Goal: Information Seeking & Learning: Learn about a topic

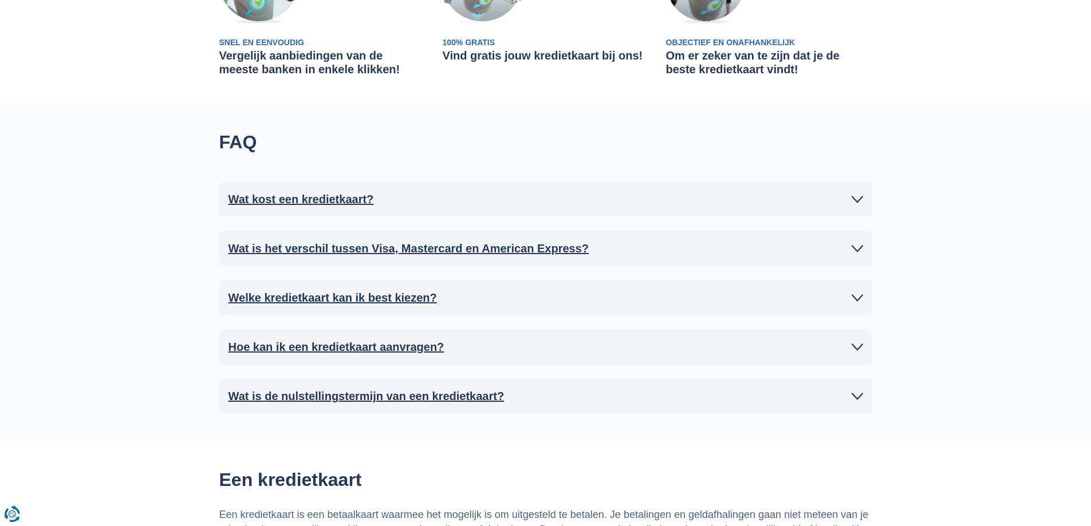
scroll to position [802, 0]
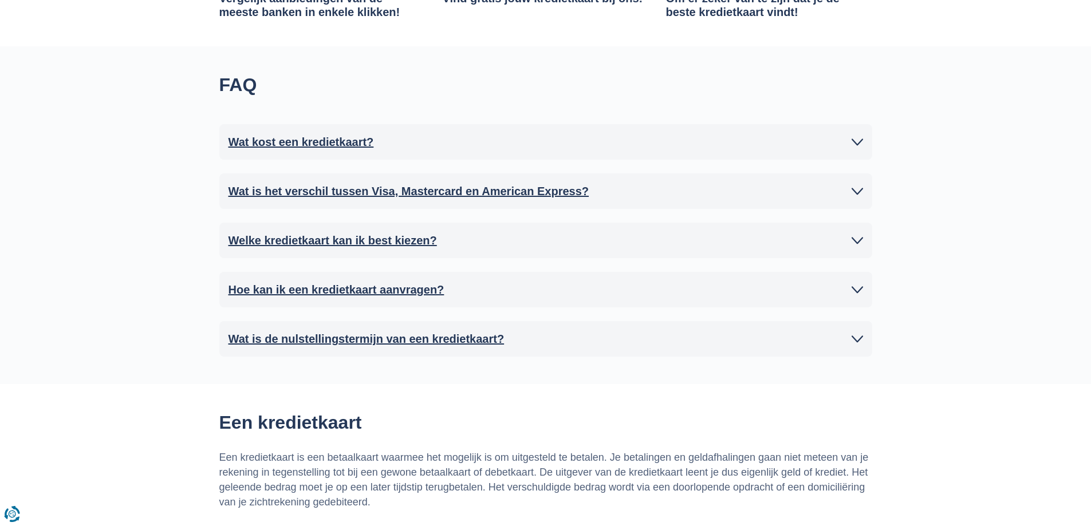
click at [326, 338] on h2 "Wat is de nulstellingstermijn van een kredietkaart?" at bounding box center [366, 338] width 276 height 17
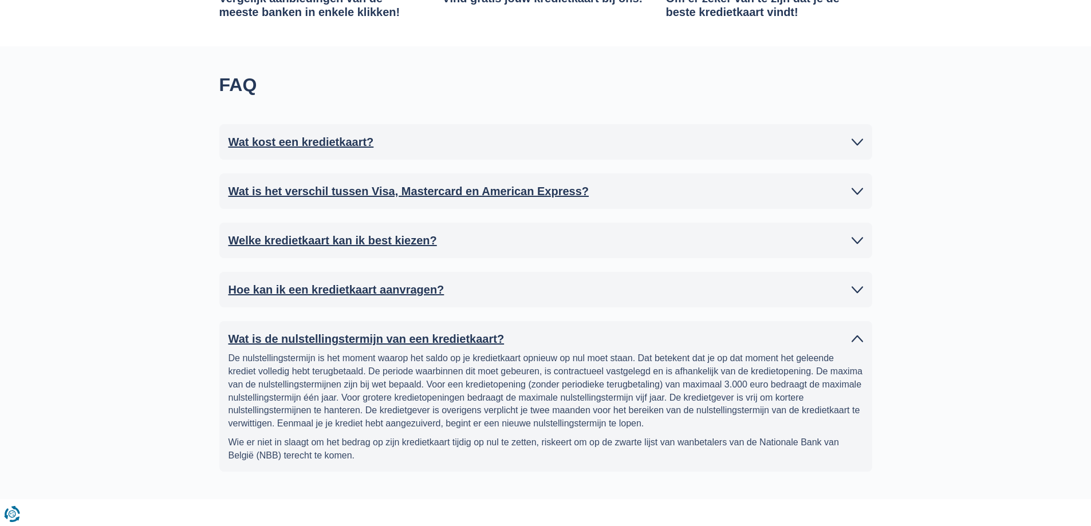
click at [857, 291] on icon at bounding box center [857, 289] width 11 height 11
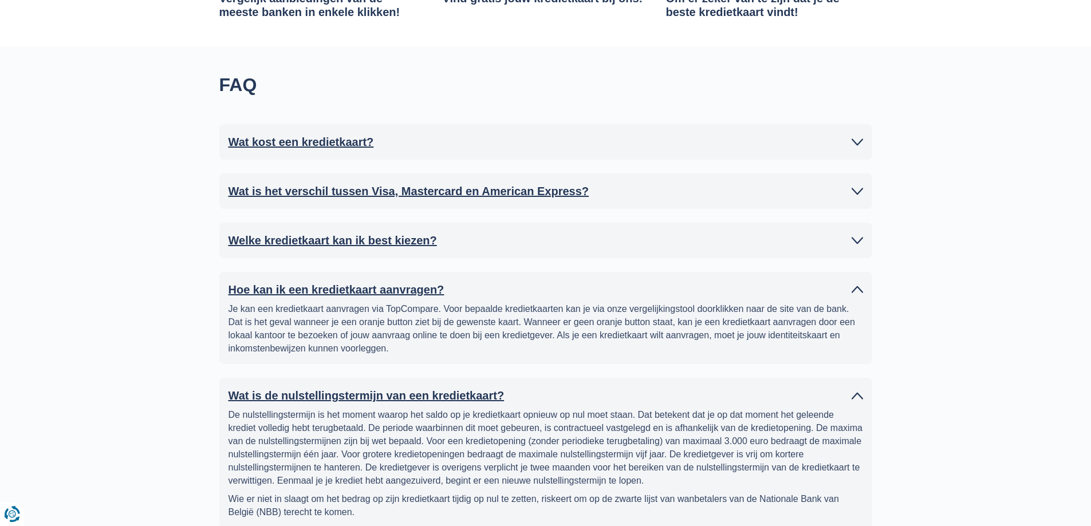
click at [338, 241] on h2 "Welke kredietkaart kan ik best kiezen?" at bounding box center [332, 240] width 208 height 17
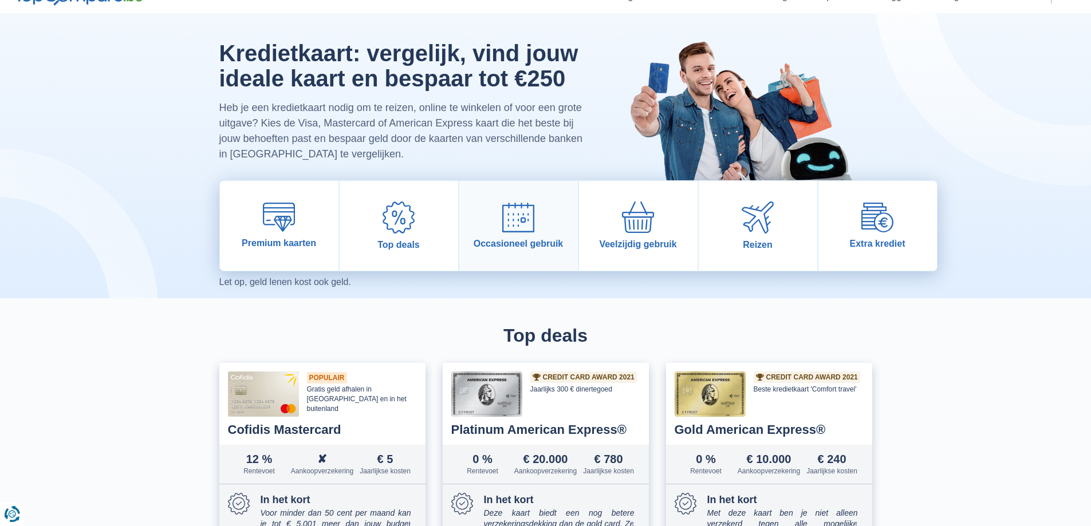
scroll to position [0, 0]
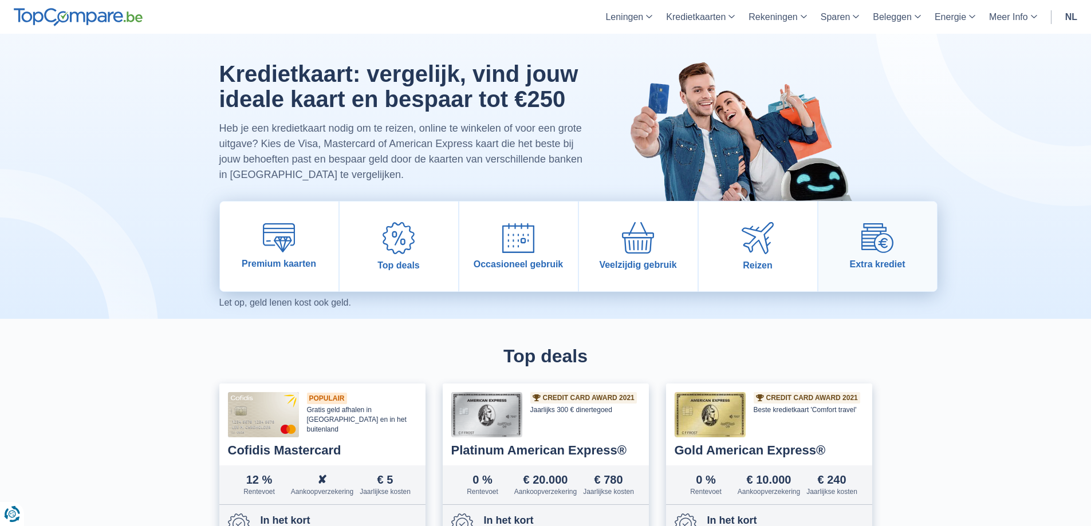
click at [863, 261] on span "Extra krediet" at bounding box center [878, 264] width 56 height 11
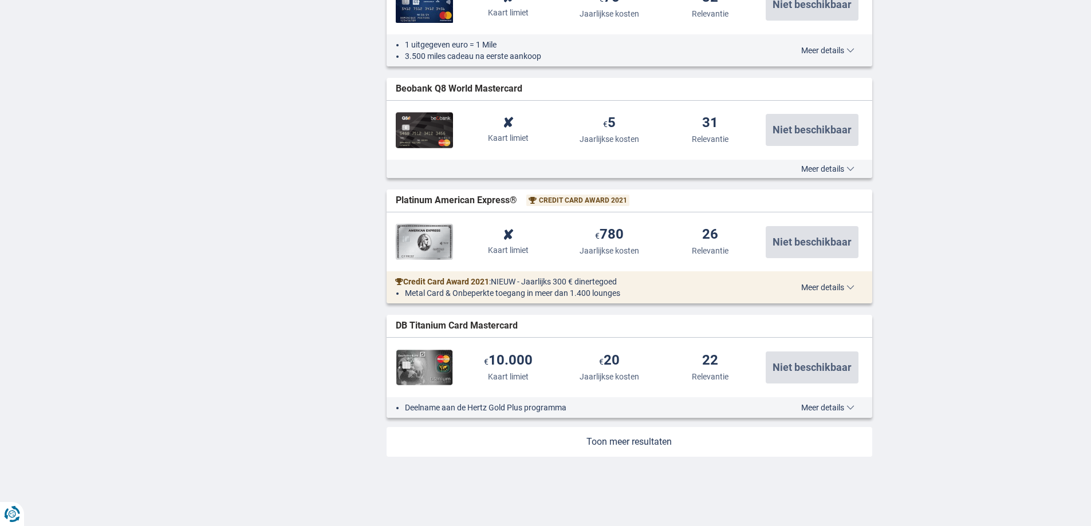
scroll to position [1374, 0]
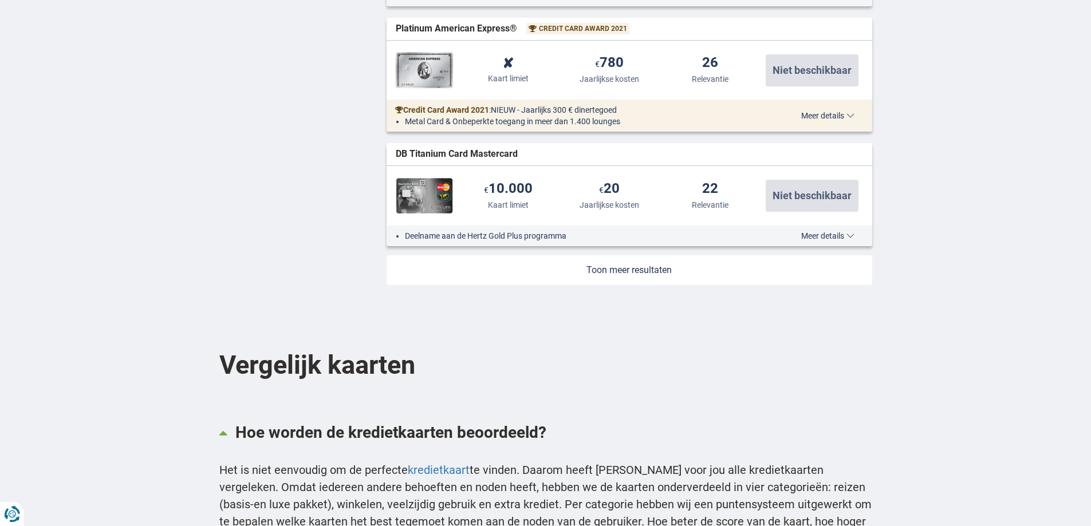
click at [432, 203] on img at bounding box center [424, 196] width 57 height 37
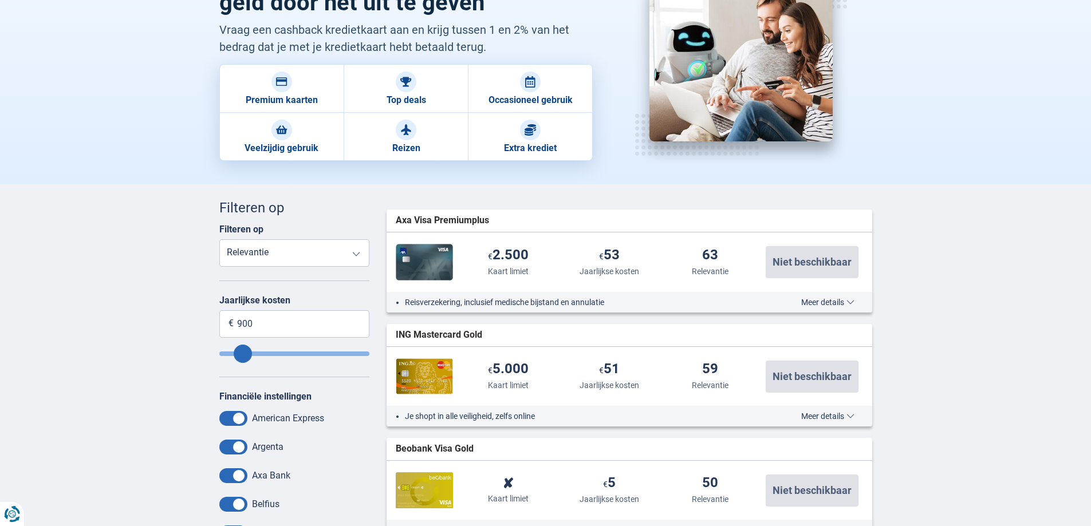
scroll to position [57, 0]
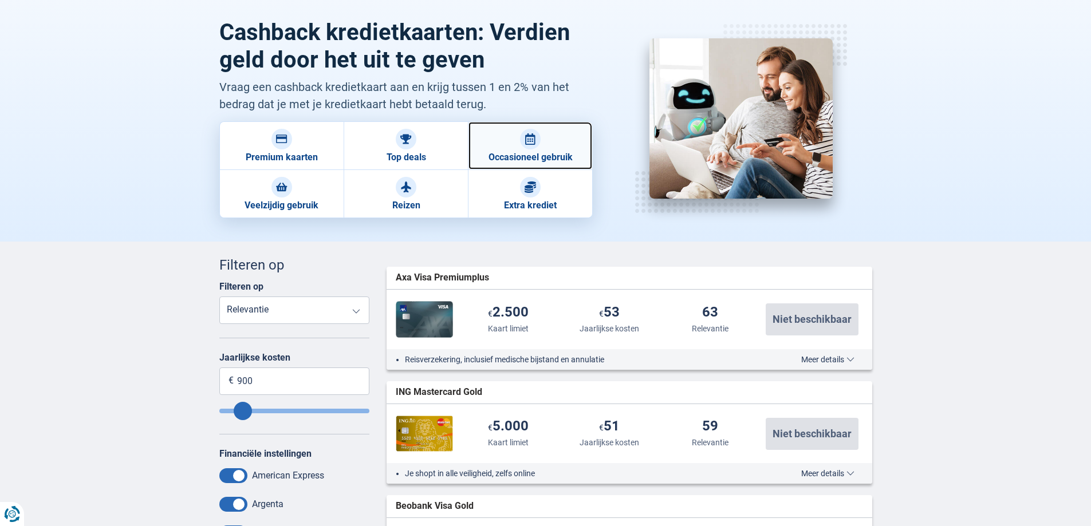
click at [521, 155] on link "Occasioneel gebruik" at bounding box center [530, 145] width 124 height 49
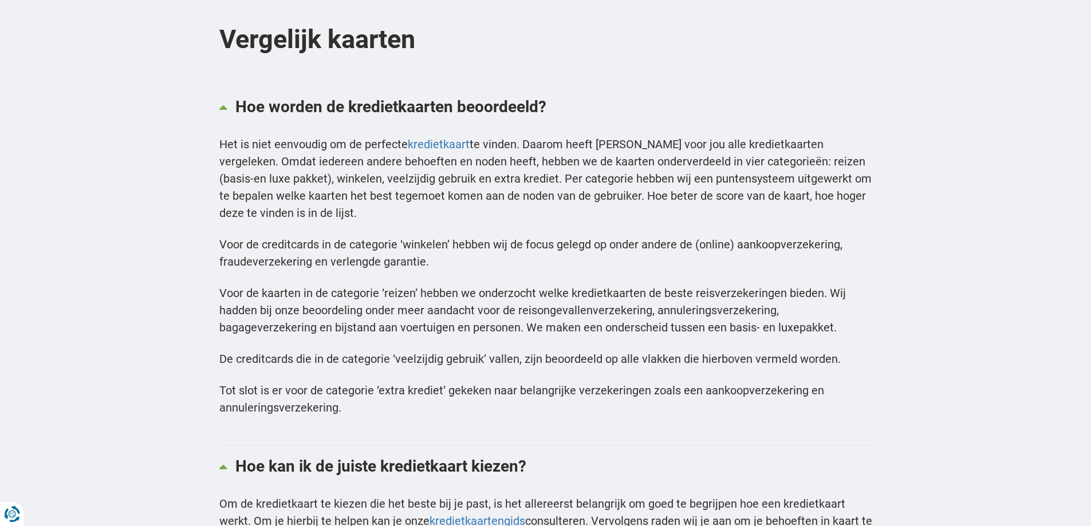
scroll to position [1718, 0]
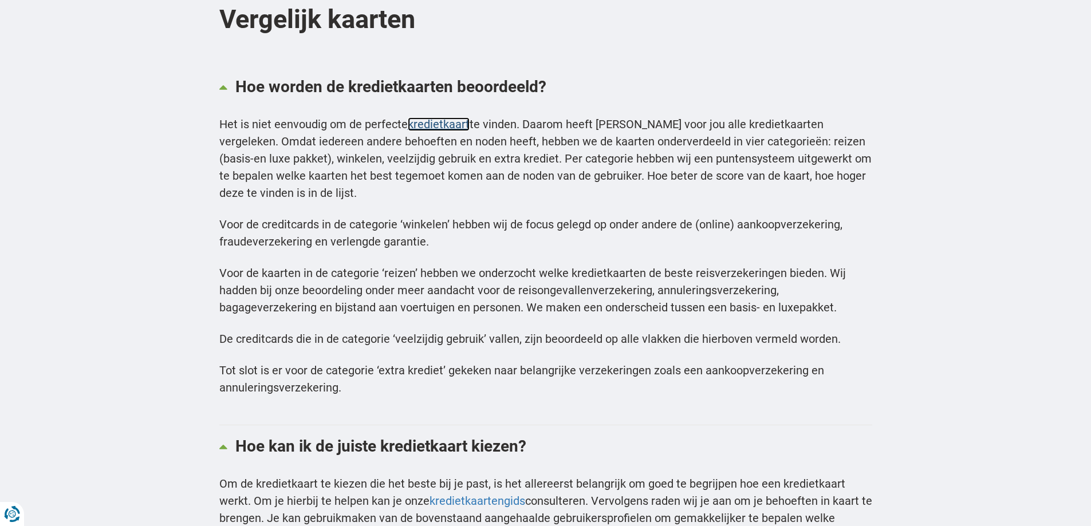
click at [426, 120] on link "kredietkaart" at bounding box center [439, 124] width 62 height 14
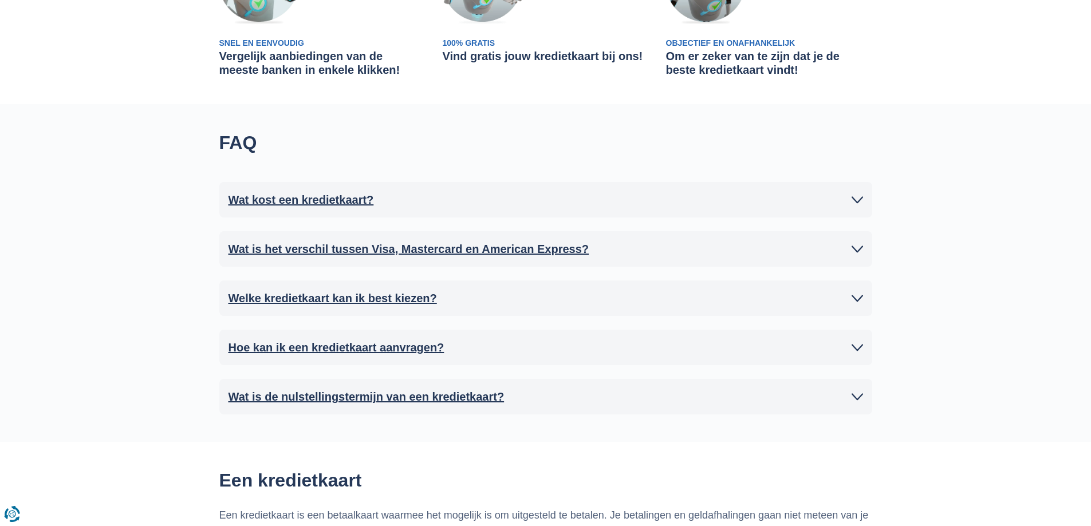
scroll to position [744, 0]
click at [350, 202] on h2 "Wat kost een kredietkaart?" at bounding box center [300, 199] width 145 height 17
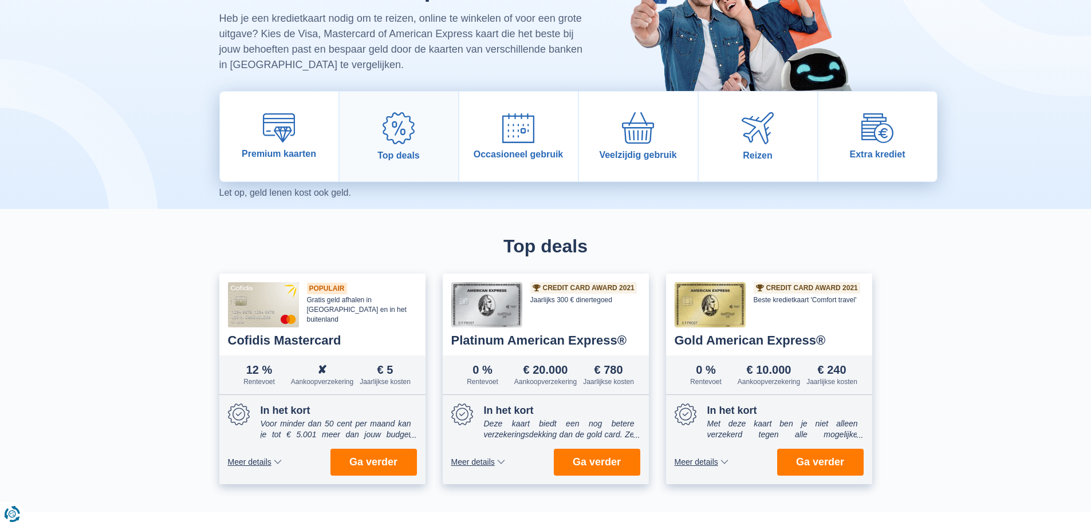
scroll to position [0, 0]
